Goal: Task Accomplishment & Management: Complete application form

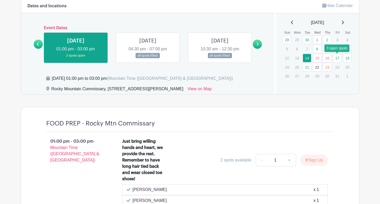
click at [336, 58] on link "17" at bounding box center [337, 58] width 9 height 9
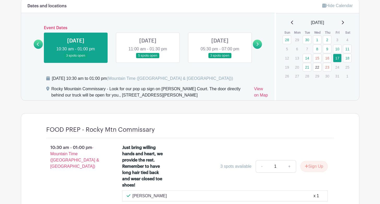
click at [259, 42] on link at bounding box center [257, 44] width 9 height 9
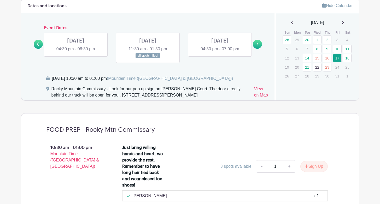
click at [37, 43] on icon at bounding box center [38, 44] width 2 height 3
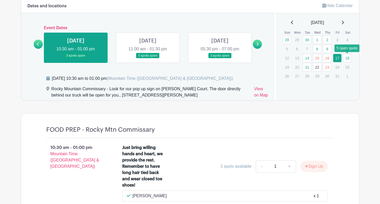
click at [347, 60] on link "18" at bounding box center [347, 58] width 9 height 9
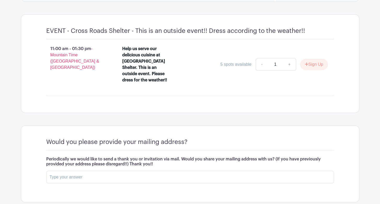
scroll to position [420, 0]
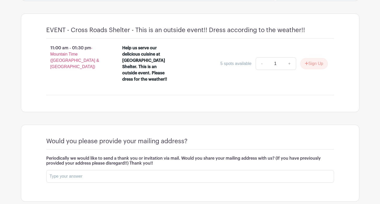
click at [268, 193] on div "Would you please provide your mailing address? Periodically we would like to se…" at bounding box center [190, 163] width 313 height 76
